Goal: Answer question/provide support: Share knowledge or assist other users

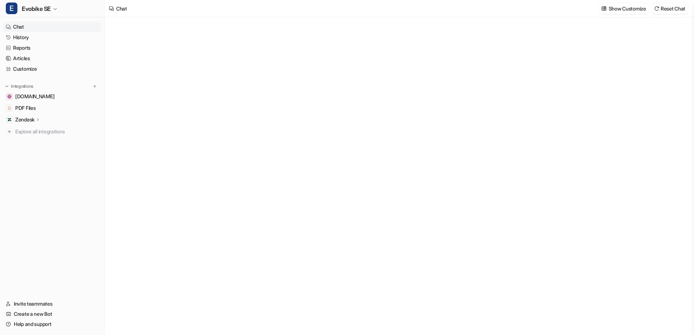
type textarea "**********"
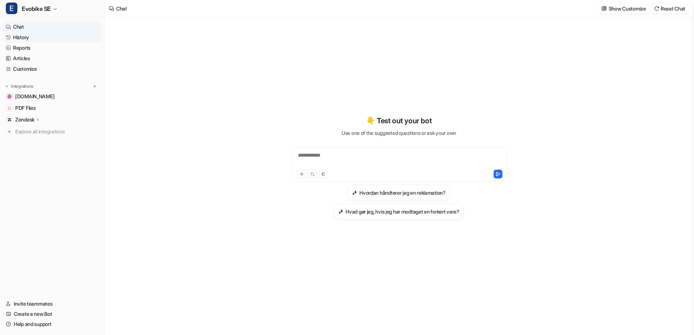
click at [33, 37] on link "History" at bounding box center [52, 37] width 98 height 10
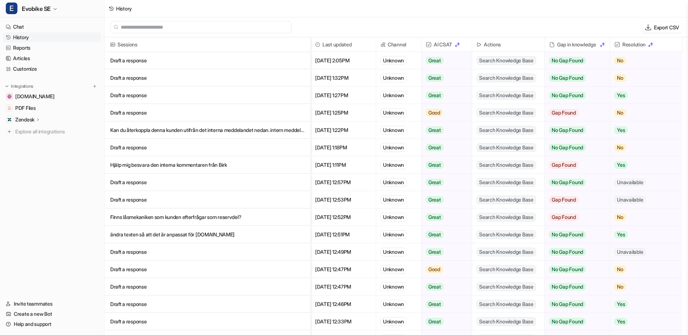
click at [290, 114] on p "Draft a response" at bounding box center [207, 112] width 194 height 17
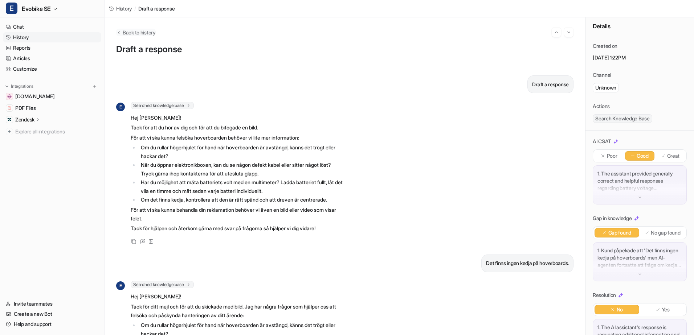
click at [124, 33] on span "Back to history" at bounding box center [139, 33] width 33 height 8
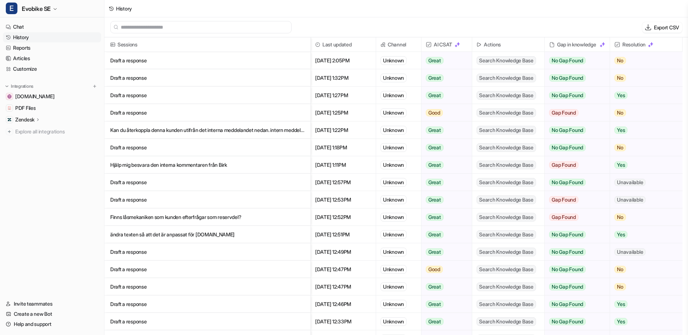
click at [264, 94] on p "Draft a response" at bounding box center [207, 95] width 194 height 17
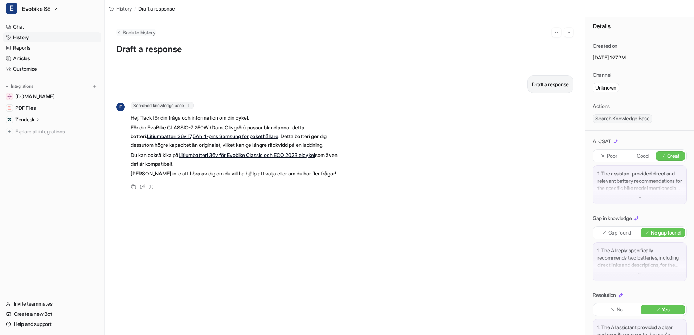
click at [118, 33] on icon "Back to history" at bounding box center [118, 32] width 5 height 5
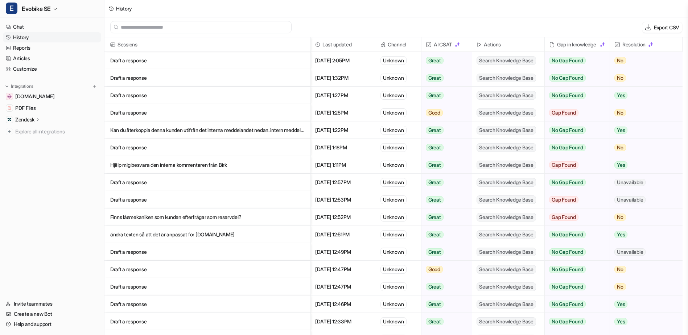
click at [216, 70] on p "Draft a response" at bounding box center [207, 77] width 194 height 17
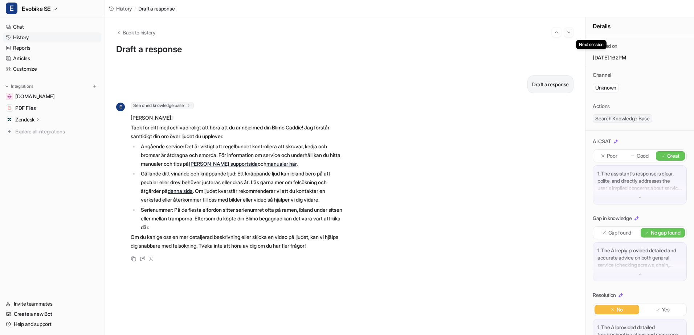
click at [571, 34] on img "Go to next session" at bounding box center [568, 32] width 5 height 7
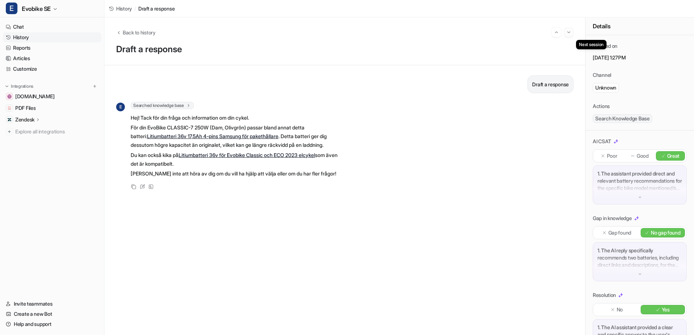
click at [569, 36] on button "Go to next session" at bounding box center [568, 32] width 9 height 9
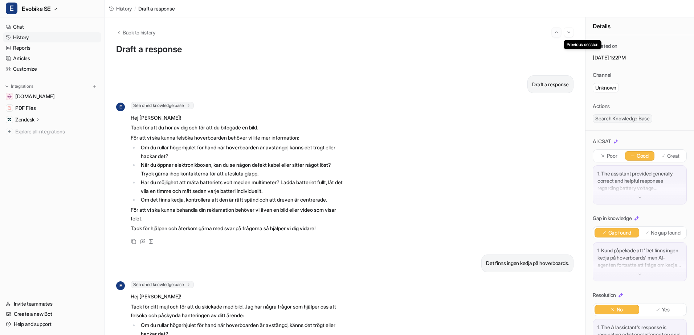
click at [555, 33] on img "Go to previous session" at bounding box center [556, 32] width 5 height 7
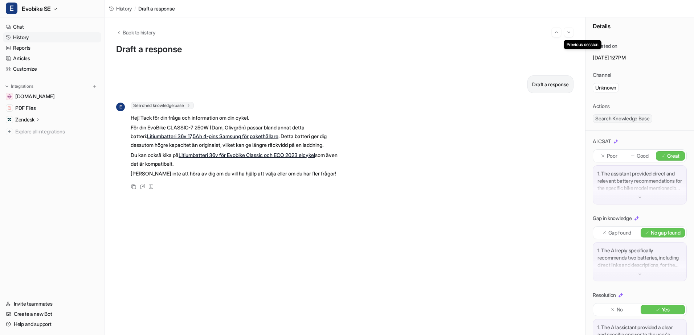
click at [555, 33] on img "Go to previous session" at bounding box center [556, 32] width 5 height 7
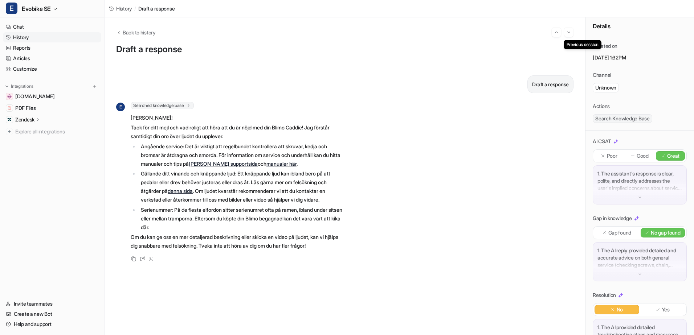
click at [555, 33] on img "Go to previous session" at bounding box center [556, 32] width 5 height 7
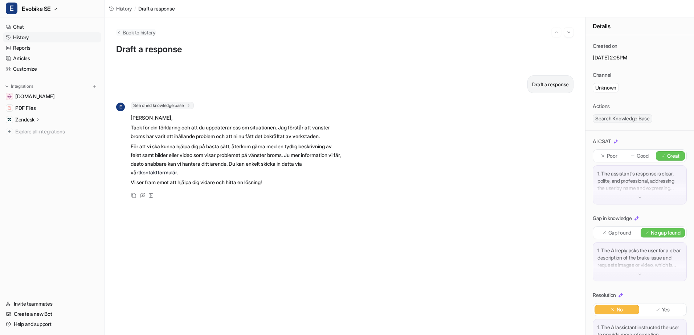
click at [130, 36] on span "Back to history" at bounding box center [139, 33] width 33 height 8
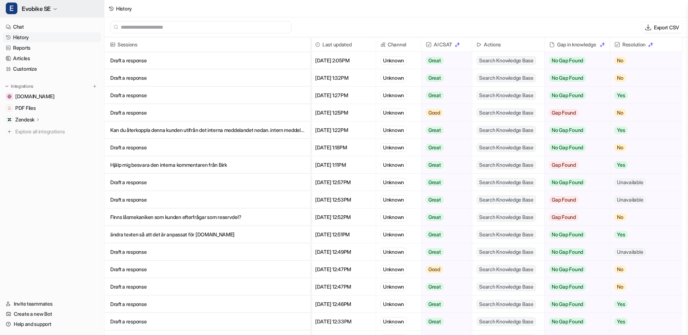
click at [48, 7] on span "Evobike SE" at bounding box center [36, 9] width 29 height 10
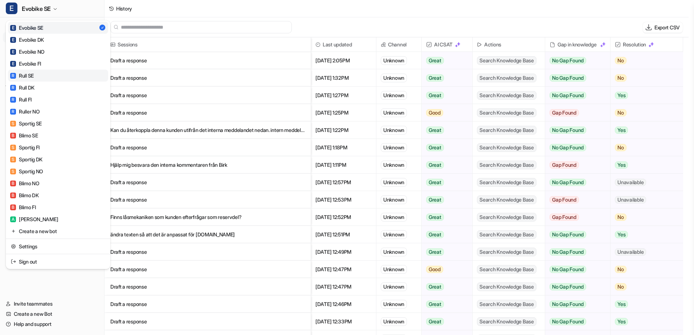
click at [54, 80] on link "R Rull SE" at bounding box center [58, 76] width 100 height 12
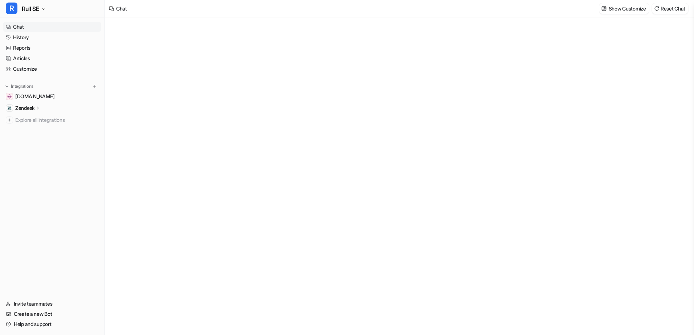
type textarea "**********"
click at [37, 38] on link "History" at bounding box center [52, 37] width 98 height 10
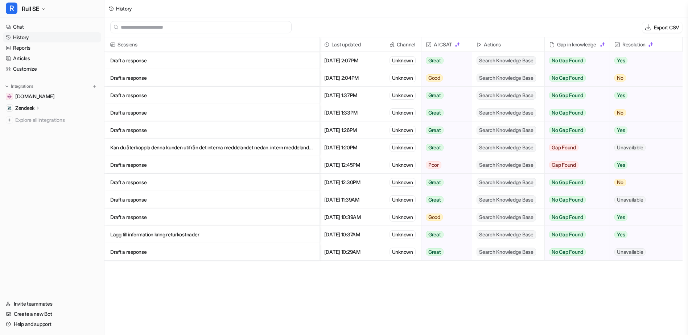
click at [146, 77] on p "Draft a response" at bounding box center [212, 77] width 204 height 17
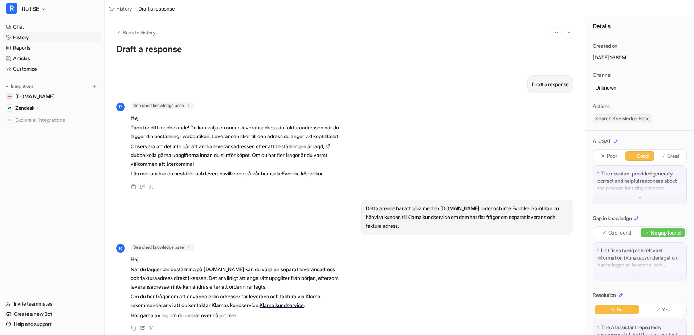
click at [529, 289] on div "R Searched knowledge base search_queries : [ "leveransadress annan än fakturaad…" at bounding box center [344, 288] width 457 height 89
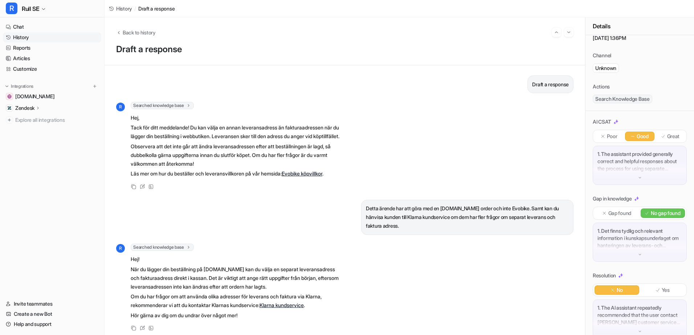
scroll to position [38, 0]
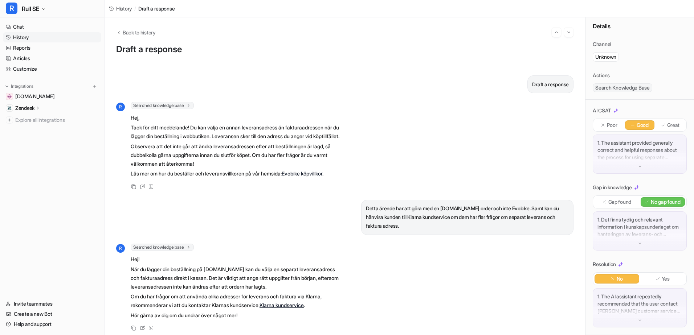
click at [620, 309] on p "1. The AI assistant repeatedly recommended that the user contact [PERSON_NAME] …" at bounding box center [639, 304] width 85 height 22
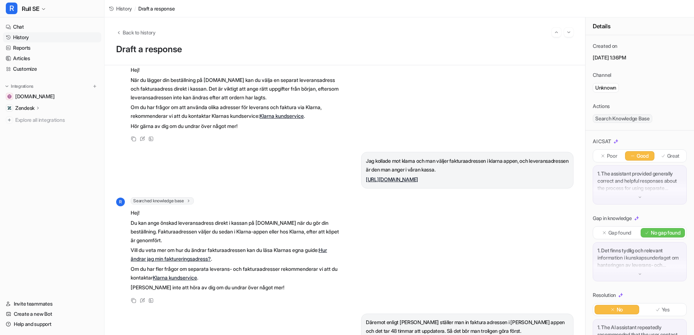
scroll to position [0, 0]
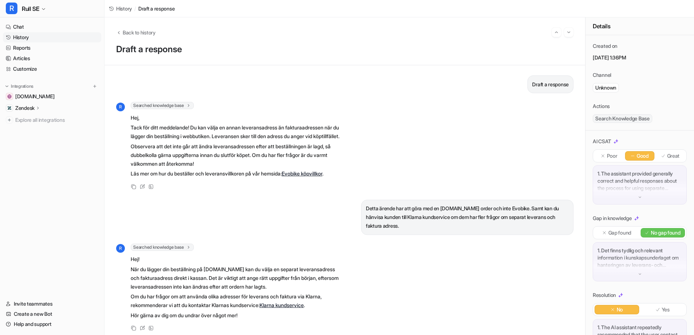
click at [575, 176] on div "Draft a response R Searched knowledge base search_queries : [ "leverans till an…" at bounding box center [344, 200] width 480 height 270
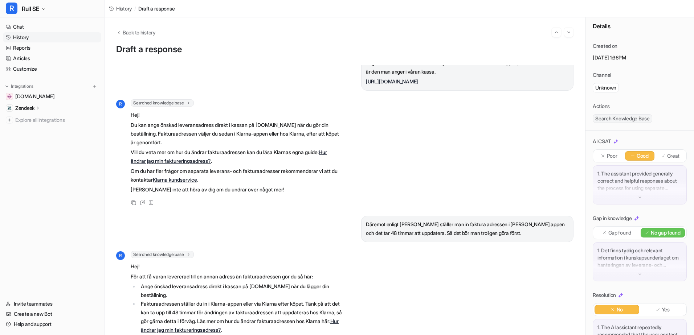
scroll to position [290, 0]
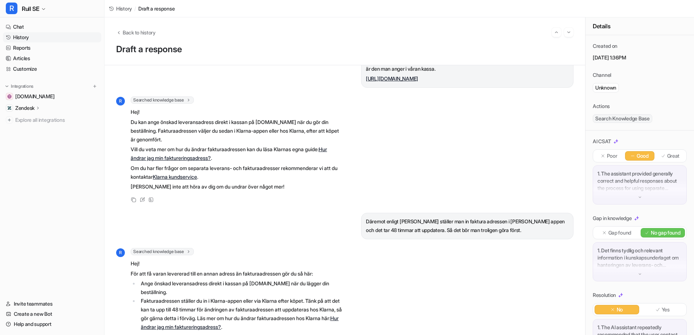
click at [493, 130] on div "R Searched knowledge base search_queries : [ "leveransadress annan än fakturaad…" at bounding box center [344, 151] width 457 height 108
click at [399, 153] on div "R Searched knowledge base search_queries : [ "leveransadress annan än fakturaad…" at bounding box center [344, 151] width 457 height 108
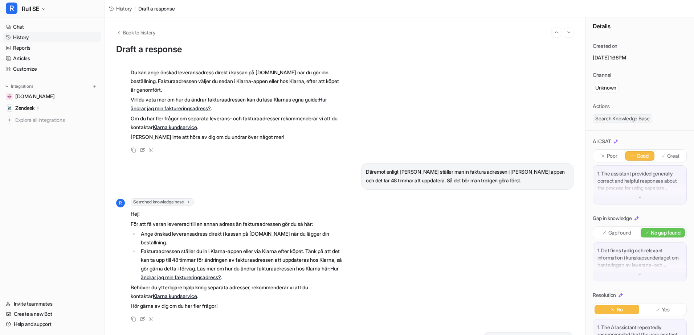
scroll to position [407, 0]
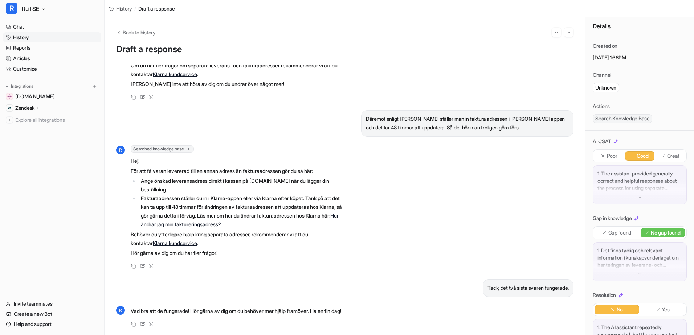
click at [618, 191] on p "1. The assistant provided generally correct and helpful responses about the pro…" at bounding box center [639, 181] width 85 height 22
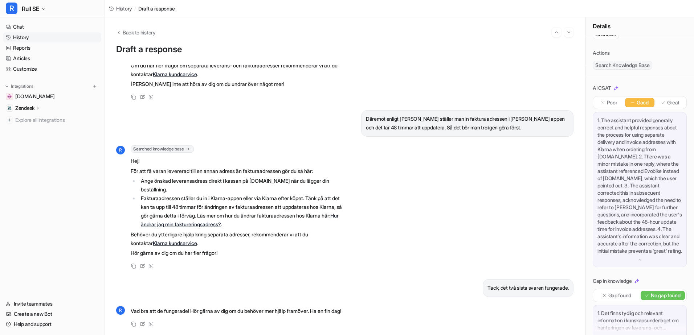
scroll to position [109, 0]
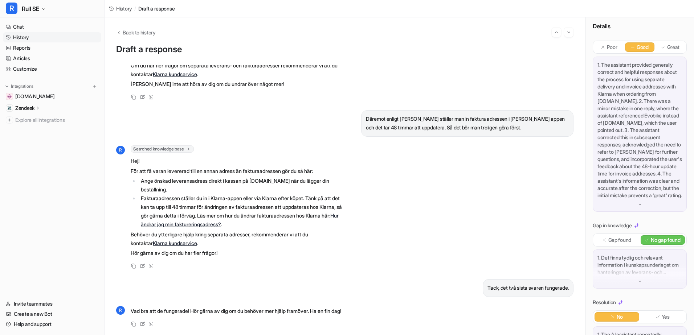
click at [567, 122] on div "Däremot enligt [PERSON_NAME] ställer man in faktura adressen i [PERSON_NAME] ap…" at bounding box center [467, 123] width 212 height 26
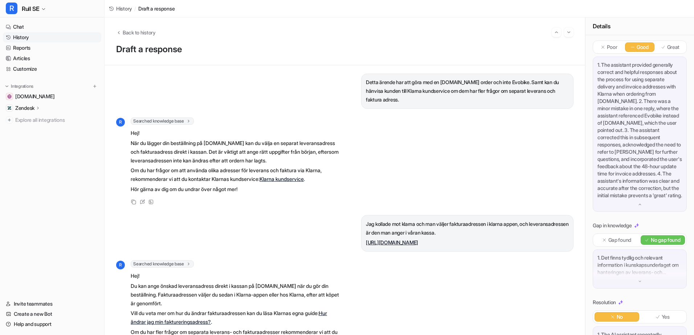
scroll to position [0, 0]
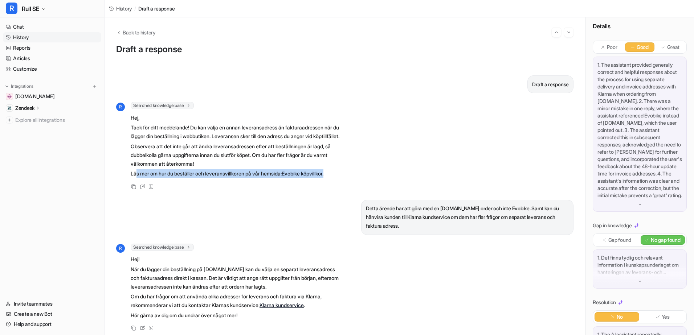
drag, startPoint x: 138, startPoint y: 182, endPoint x: 344, endPoint y: 184, distance: 206.8
click at [344, 184] on div "R Searched knowledge base search_queries : [ "leverans till annan adress än fak…" at bounding box center [344, 146] width 457 height 89
drag, startPoint x: 344, startPoint y: 184, endPoint x: 291, endPoint y: 200, distance: 55.8
click at [291, 200] on div "Draft a response R Searched knowledge base search_queries : [ "leverans till an…" at bounding box center [344, 200] width 457 height 250
click at [351, 51] on h1 "Draft a response" at bounding box center [344, 49] width 457 height 11
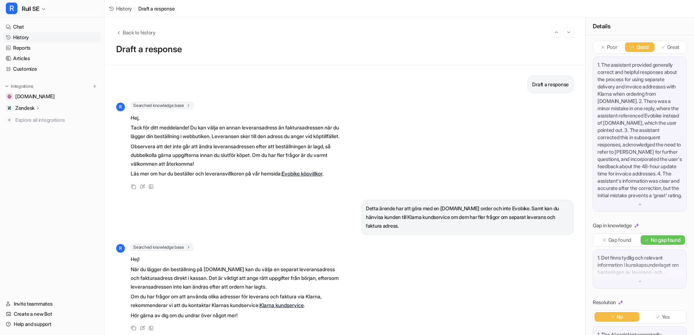
drag, startPoint x: 559, startPoint y: 168, endPoint x: 561, endPoint y: 114, distance: 53.7
click at [559, 168] on div "R Searched knowledge base search_queries : [ "leverans till annan adress än fak…" at bounding box center [344, 146] width 457 height 89
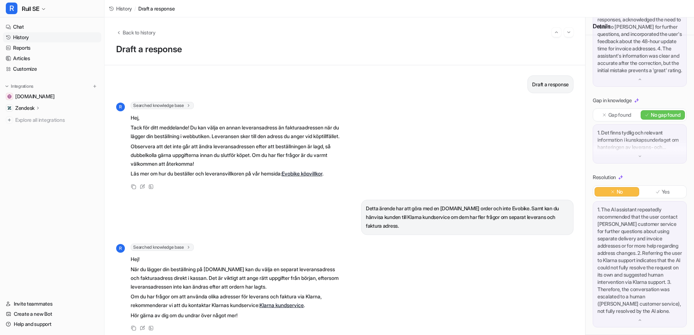
click at [52, 37] on link "History" at bounding box center [52, 37] width 98 height 10
